Goal: Information Seeking & Learning: Check status

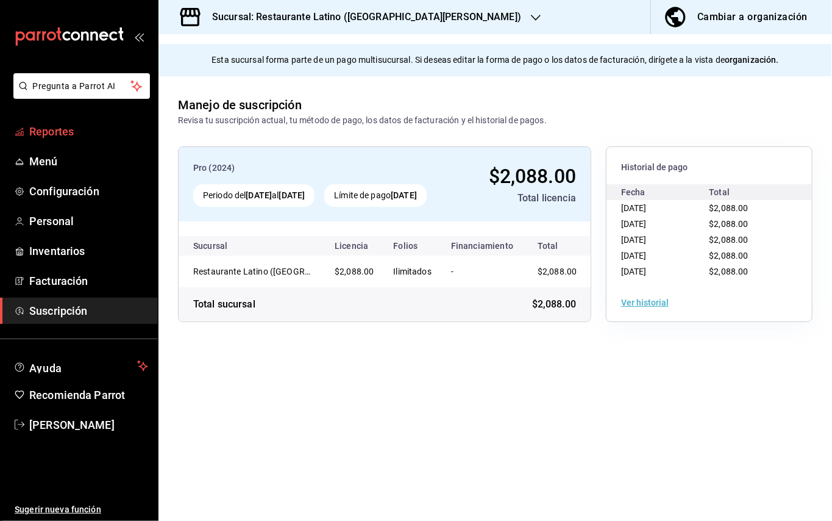
click at [96, 128] on span "Reportes" at bounding box center [88, 131] width 119 height 16
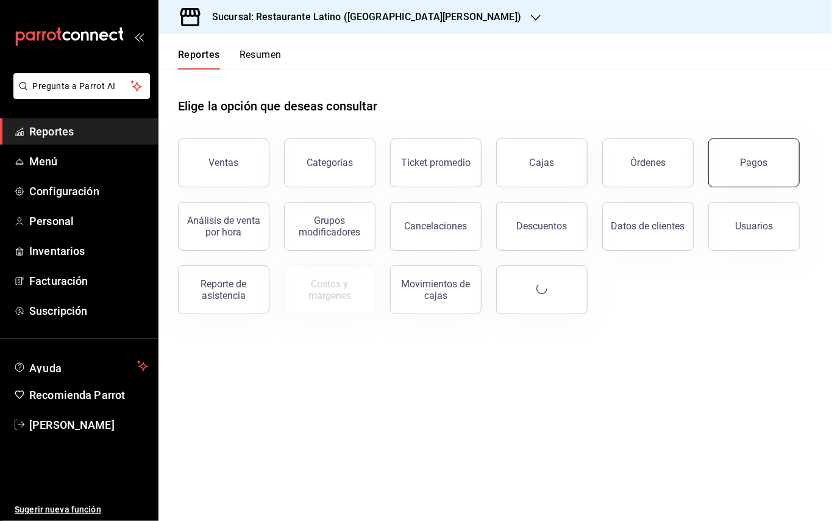
click at [791, 162] on button "Pagos" at bounding box center [753, 162] width 91 height 49
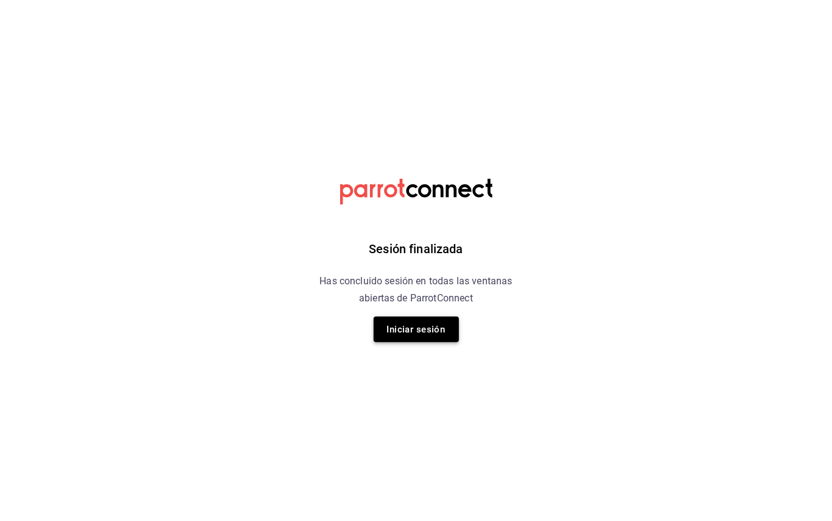
click at [445, 337] on button "Iniciar sesión" at bounding box center [416, 329] width 85 height 26
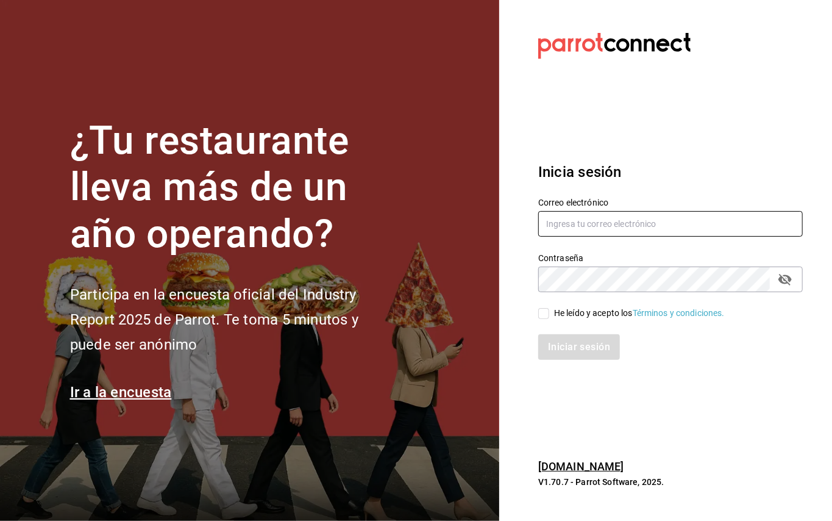
type input "administracion@restaurantelatino.com"
click at [547, 310] on input "He leído y acepto los Términos y condiciones." at bounding box center [543, 313] width 11 height 11
checkbox input "true"
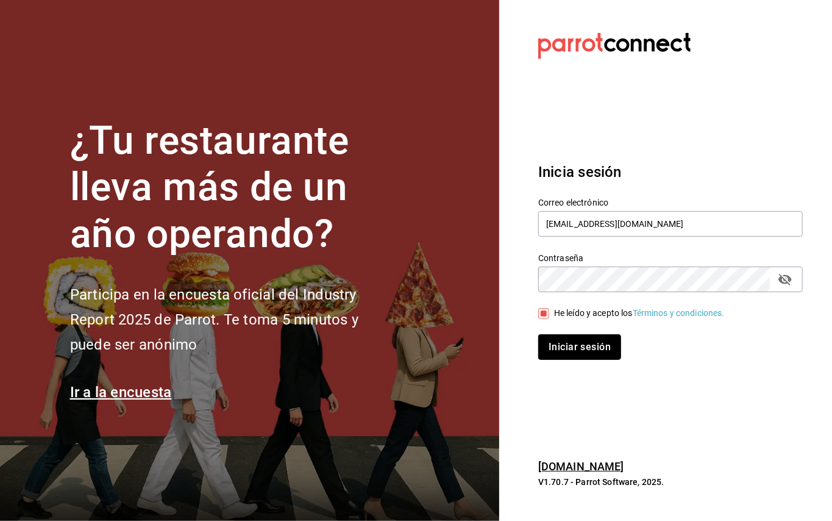
click at [558, 344] on button "Iniciar sesión" at bounding box center [579, 347] width 83 height 26
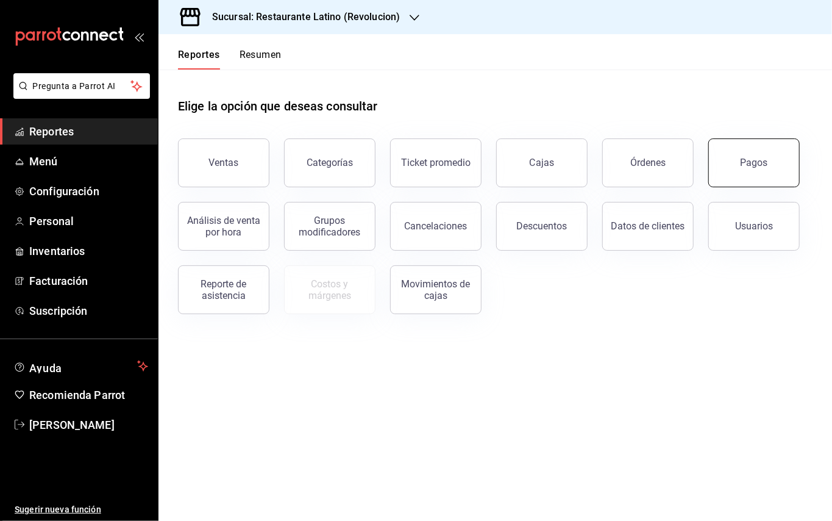
click at [725, 164] on button "Pagos" at bounding box center [753, 162] width 91 height 49
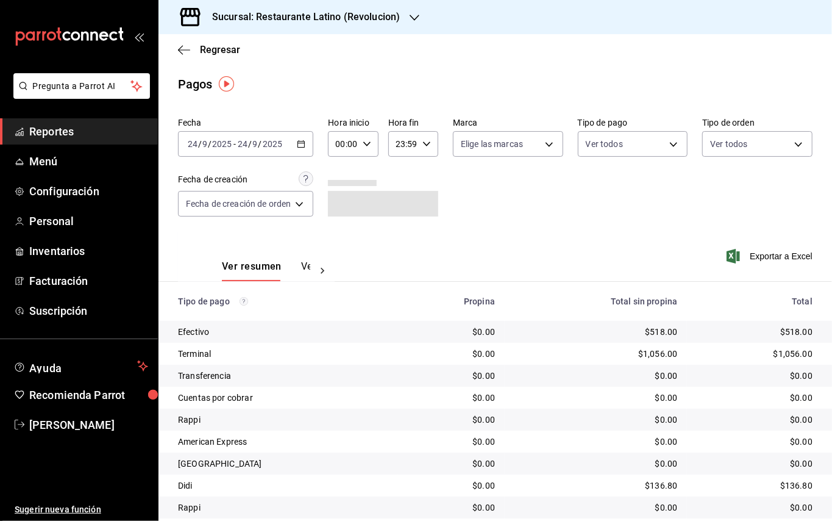
click at [307, 145] on div "[DATE] [DATE] - [DATE] [DATE]" at bounding box center [245, 144] width 135 height 26
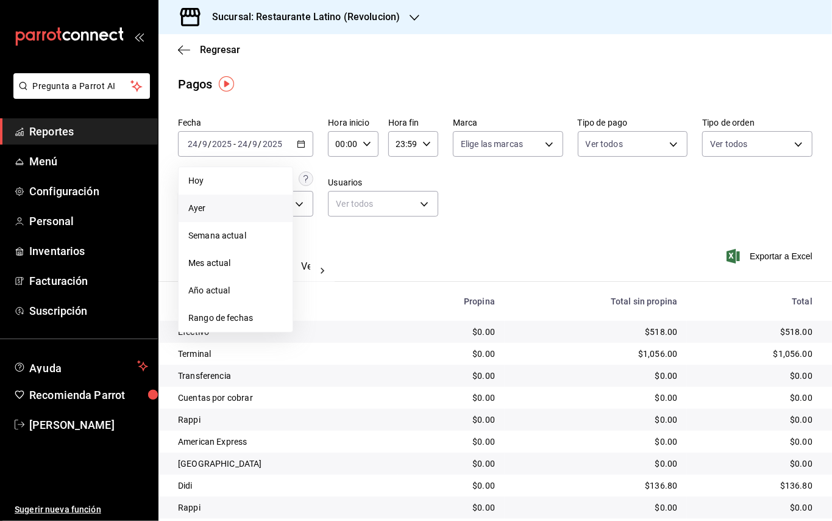
click at [232, 210] on span "Ayer" at bounding box center [235, 208] width 94 height 13
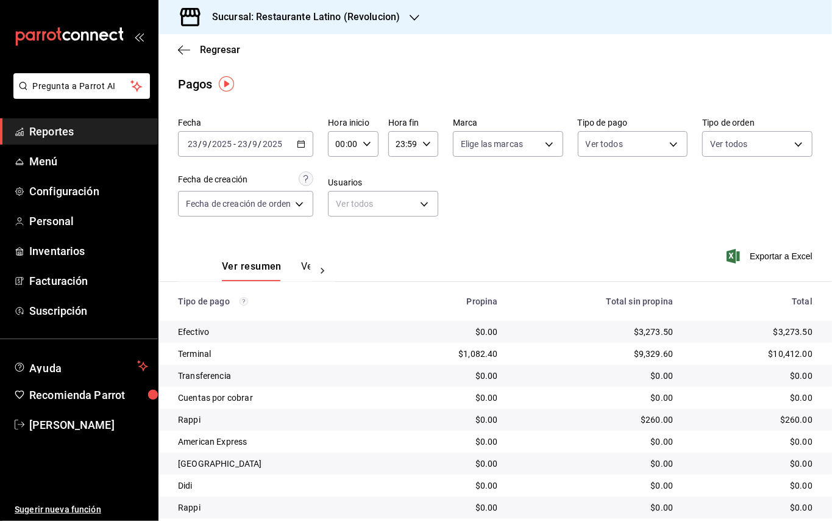
click at [372, 15] on h3 "Sucursal: Restaurante Latino (Revolucion)" at bounding box center [301, 17] width 198 height 15
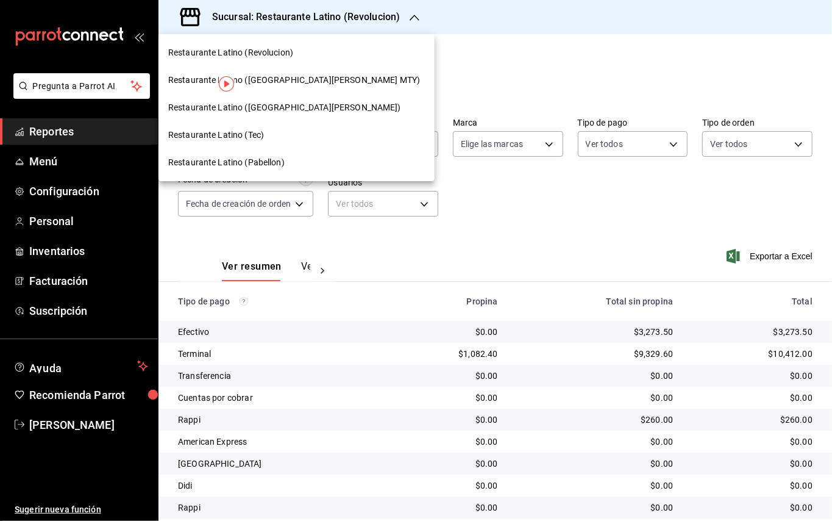
click at [271, 84] on span "Restaurante Latino ([GEOGRAPHIC_DATA][PERSON_NAME] MTY)" at bounding box center [294, 80] width 252 height 13
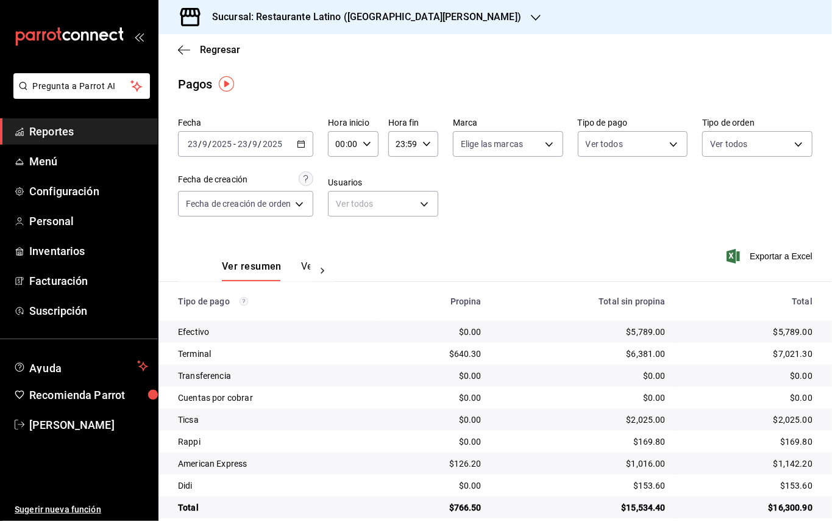
click at [276, 10] on h3 "Sucursal: Restaurante Latino ([GEOGRAPHIC_DATA][PERSON_NAME])" at bounding box center [361, 17] width 319 height 15
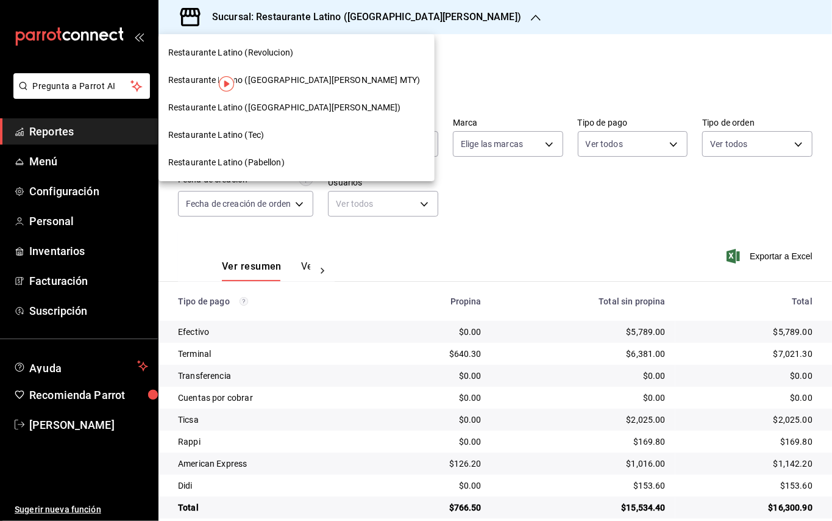
click at [290, 78] on span "Restaurante Latino ([GEOGRAPHIC_DATA][PERSON_NAME] MTY)" at bounding box center [294, 80] width 252 height 13
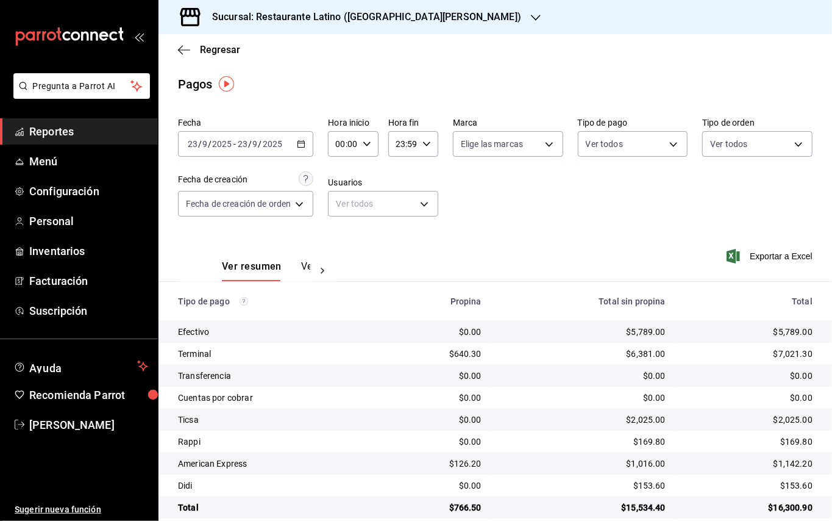
click at [328, 23] on h3 "Sucursal: Restaurante Latino ([GEOGRAPHIC_DATA][PERSON_NAME])" at bounding box center [361, 17] width 319 height 15
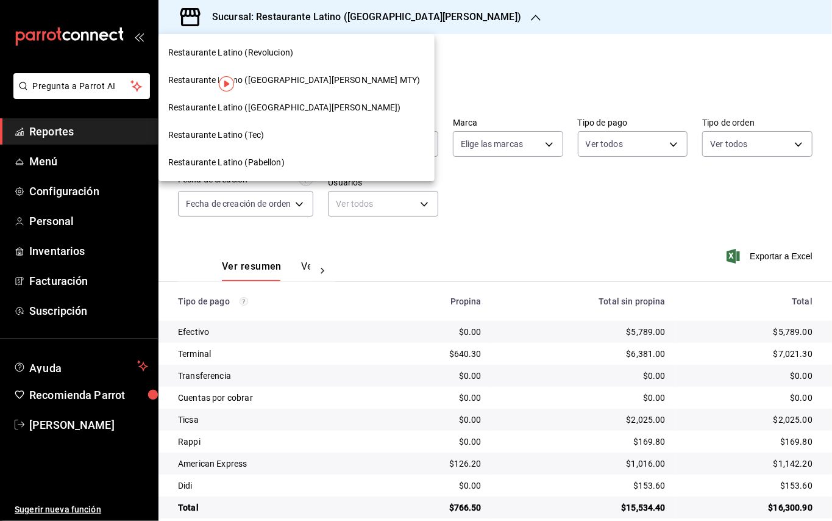
click at [302, 45] on div "Restaurante Latino (Revolucion)" at bounding box center [297, 52] width 276 height 27
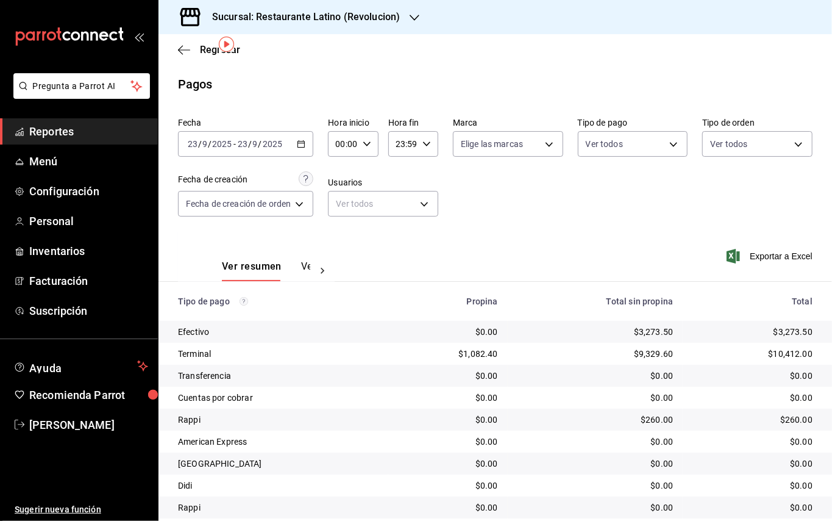
scroll to position [40, 0]
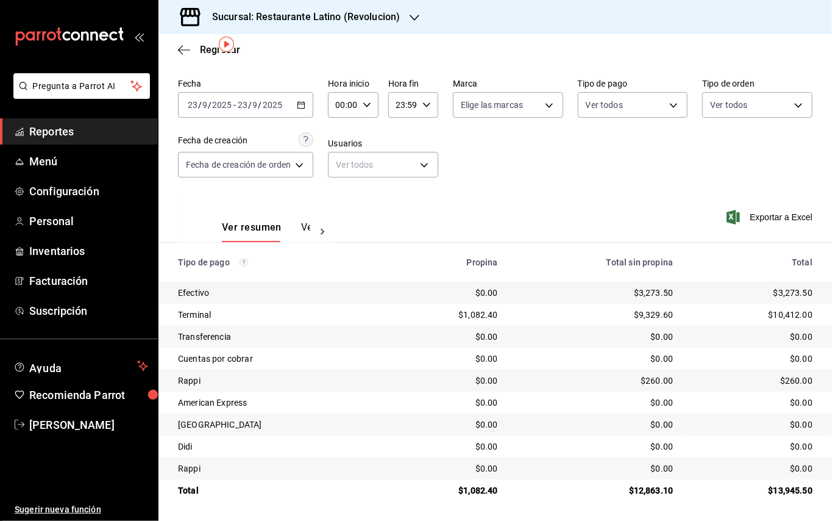
click at [317, 15] on h3 "Sucursal: Restaurante Latino (Revolucion)" at bounding box center [301, 17] width 198 height 15
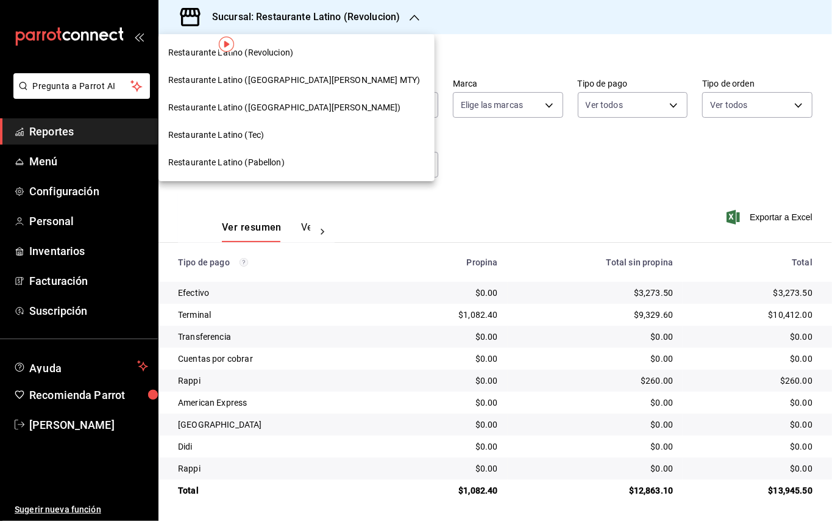
click at [276, 169] on div "Restaurante Latino (Pabellon)" at bounding box center [297, 162] width 276 height 27
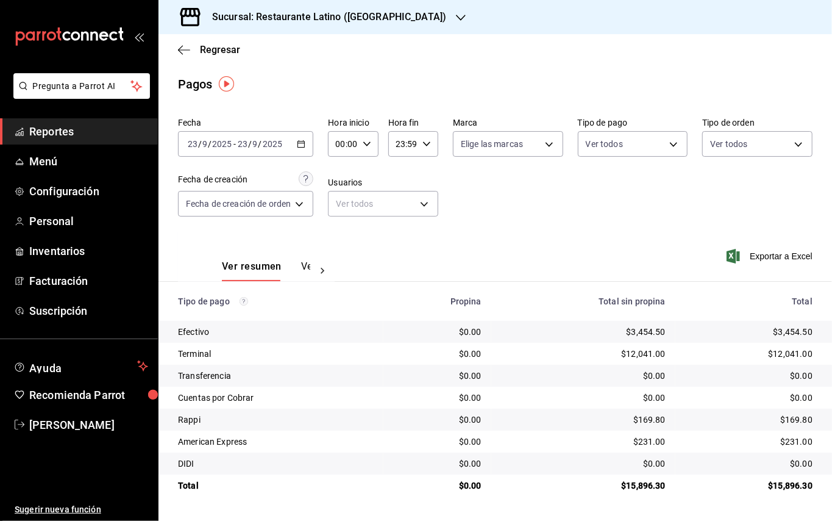
click at [362, 13] on h3 "Sucursal: Restaurante Latino ([GEOGRAPHIC_DATA])" at bounding box center [324, 17] width 244 height 15
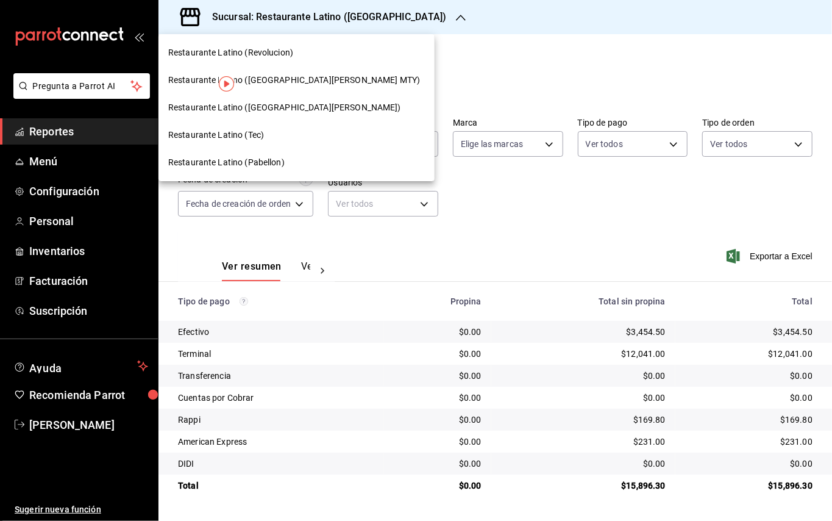
drag, startPoint x: 362, startPoint y: 13, endPoint x: 267, endPoint y: 123, distance: 145.7
click at [267, 123] on div "Restaurante Latino (Tec)" at bounding box center [297, 134] width 276 height 27
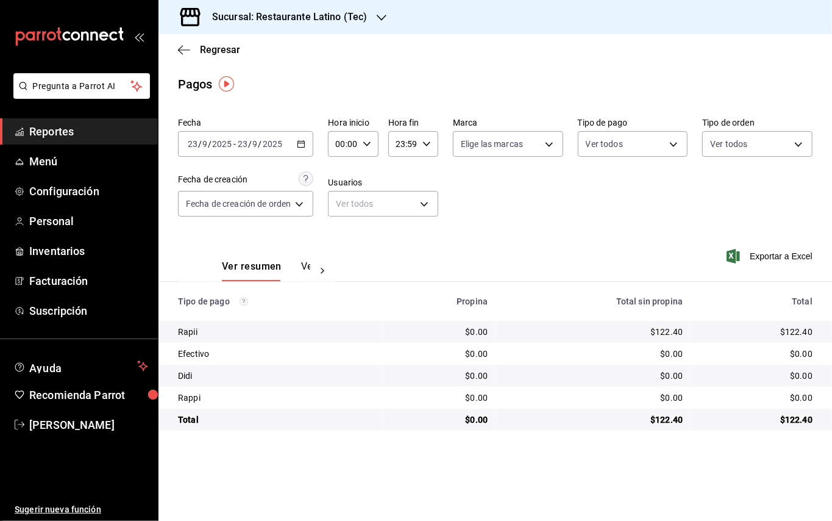
click at [383, 20] on icon "button" at bounding box center [382, 18] width 10 height 10
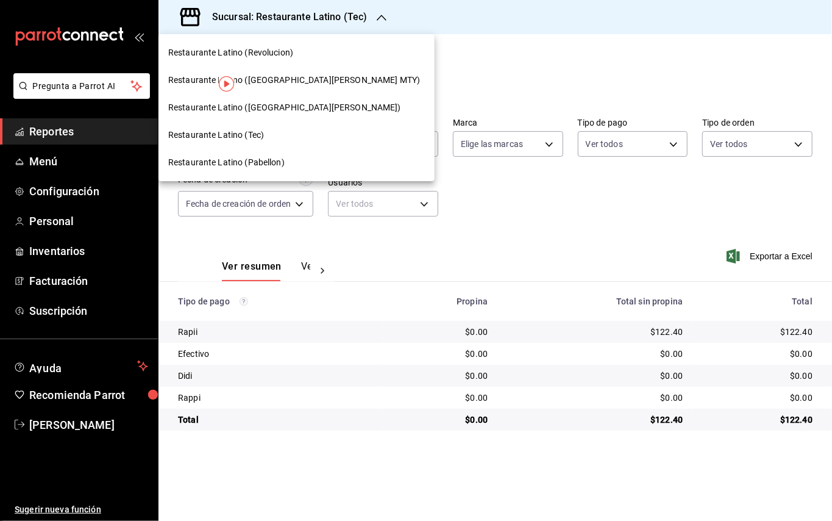
click at [298, 102] on div "Restaurante Latino ([GEOGRAPHIC_DATA][PERSON_NAME])" at bounding box center [296, 107] width 257 height 13
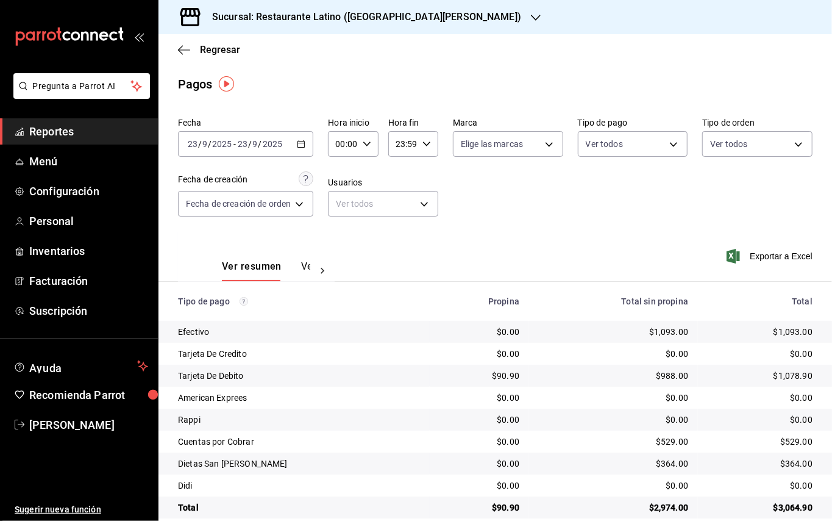
click at [298, 102] on main "Regresar Pagos Fecha [DATE] [DATE] - [DATE] [DATE] Hora inicio 00:00 Hora inici…" at bounding box center [496, 286] width 674 height 504
